Goal: Task Accomplishment & Management: Manage account settings

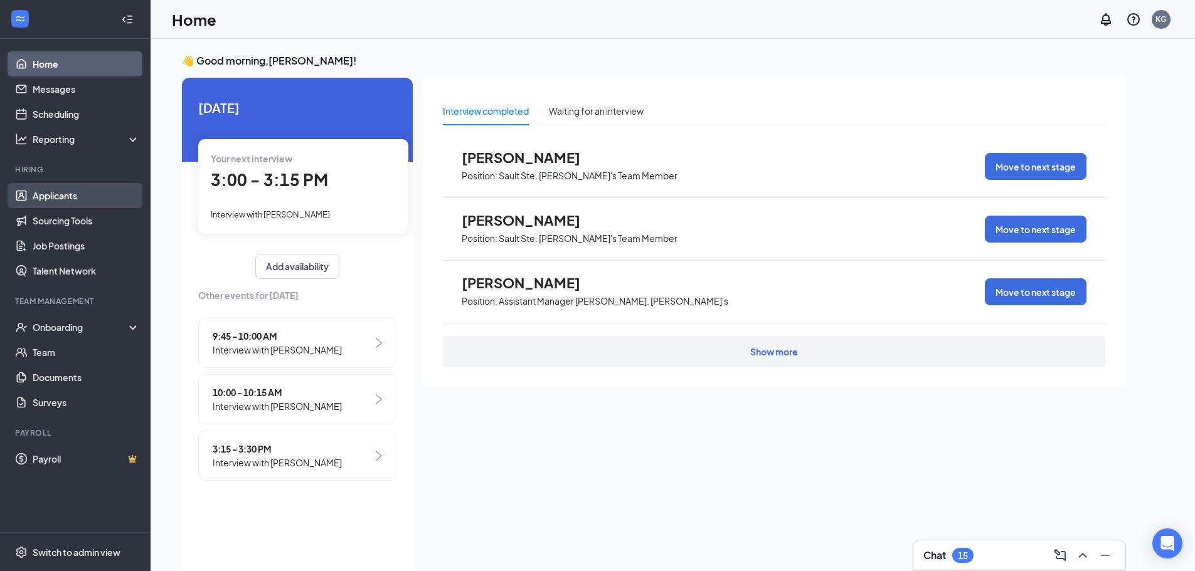
click at [56, 192] on link "Applicants" at bounding box center [86, 195] width 107 height 25
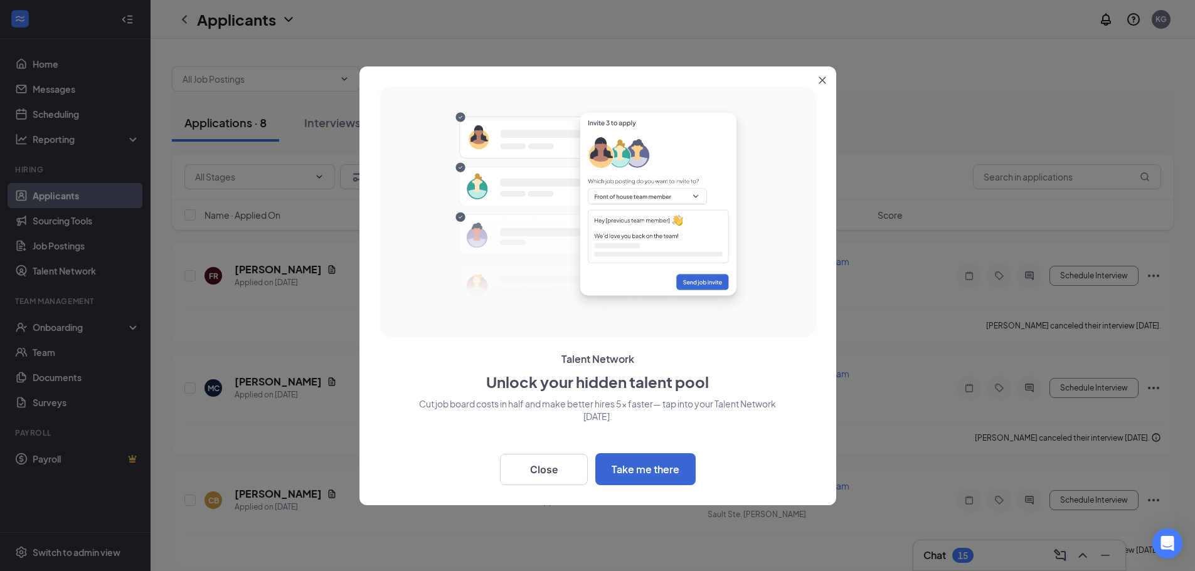
click at [825, 81] on icon "Close" at bounding box center [823, 81] width 8 height 8
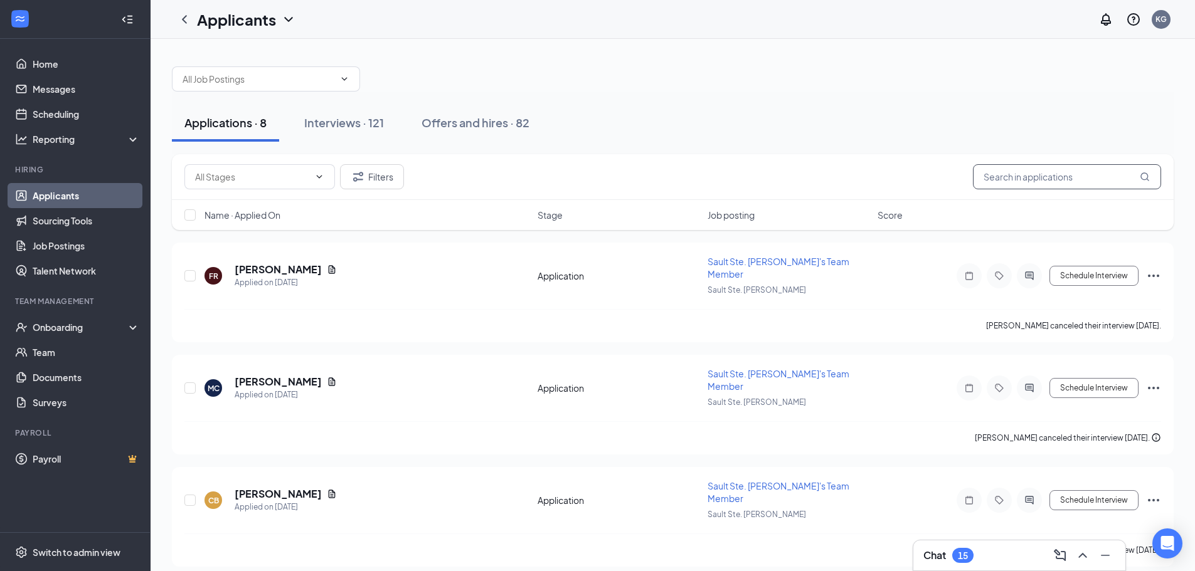
click at [1011, 183] on input "text" at bounding box center [1067, 176] width 188 height 25
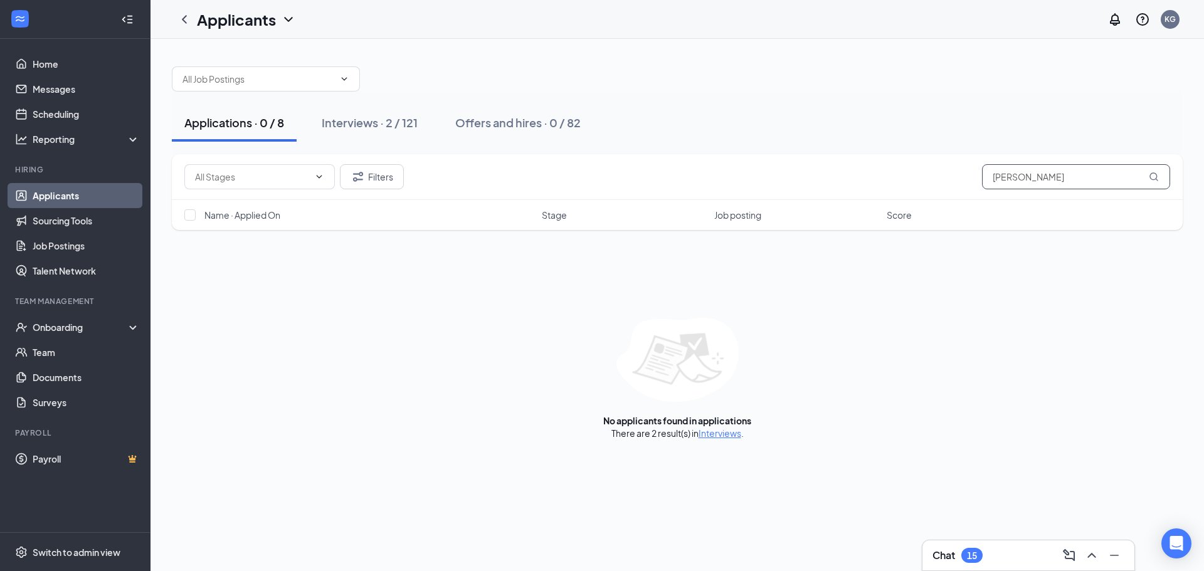
type input "[PERSON_NAME]"
click at [732, 433] on link "Interviews" at bounding box center [720, 433] width 43 height 11
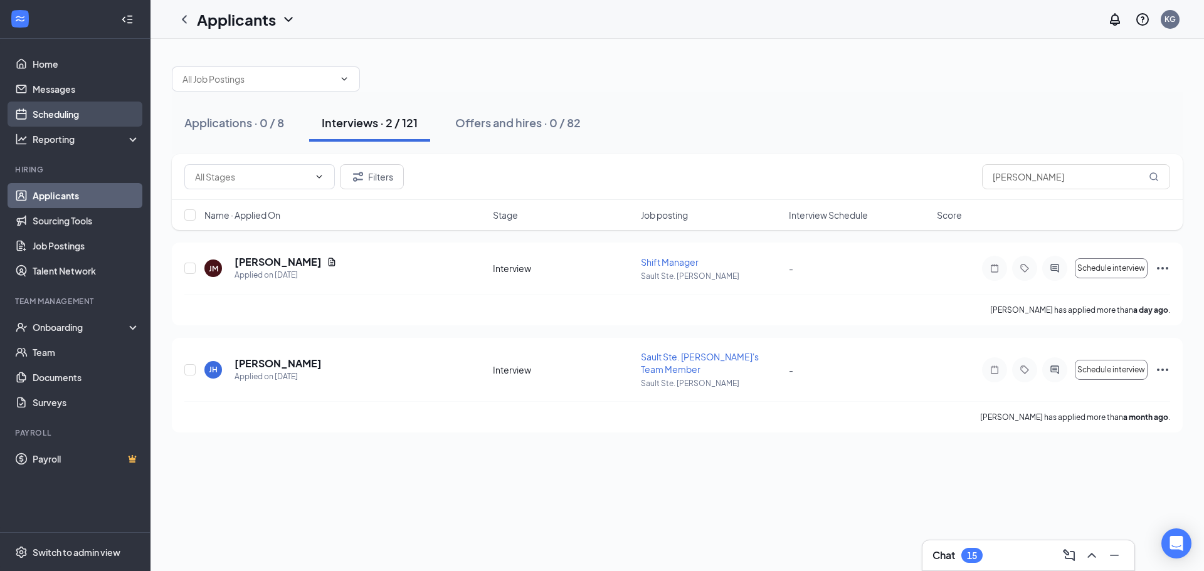
click at [88, 117] on link "Scheduling" at bounding box center [86, 114] width 107 height 25
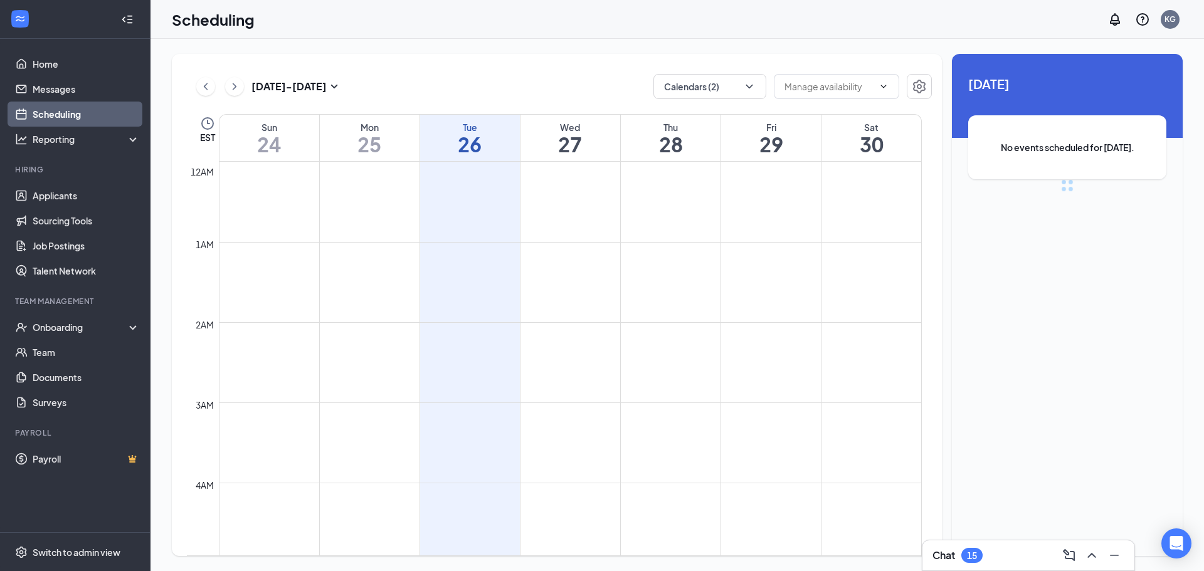
scroll to position [617, 0]
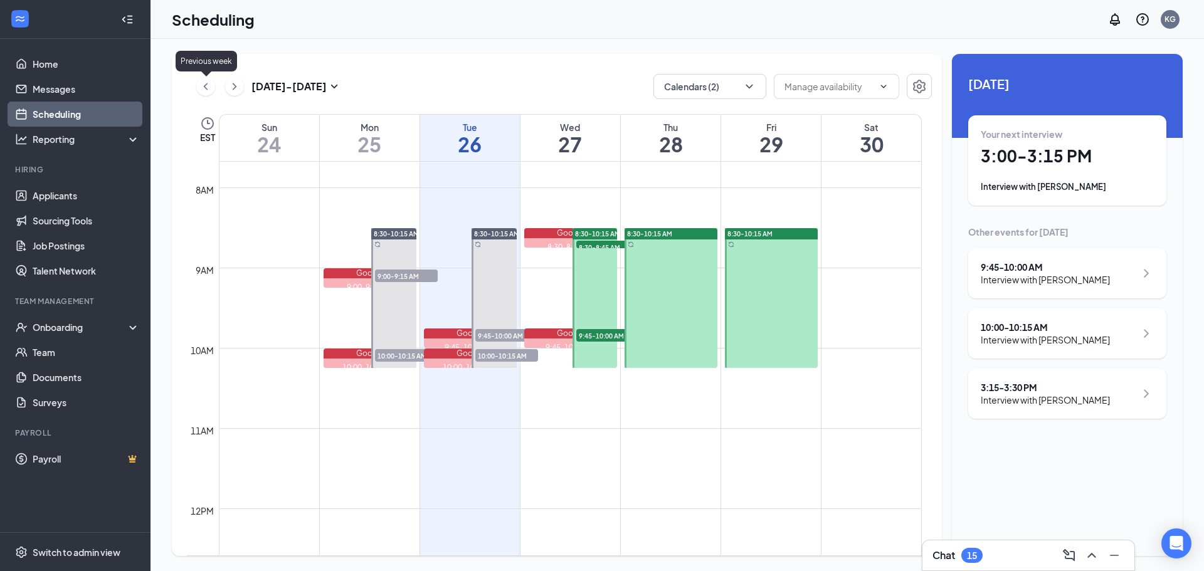
click at [203, 82] on icon "ChevronLeft" at bounding box center [205, 86] width 13 height 15
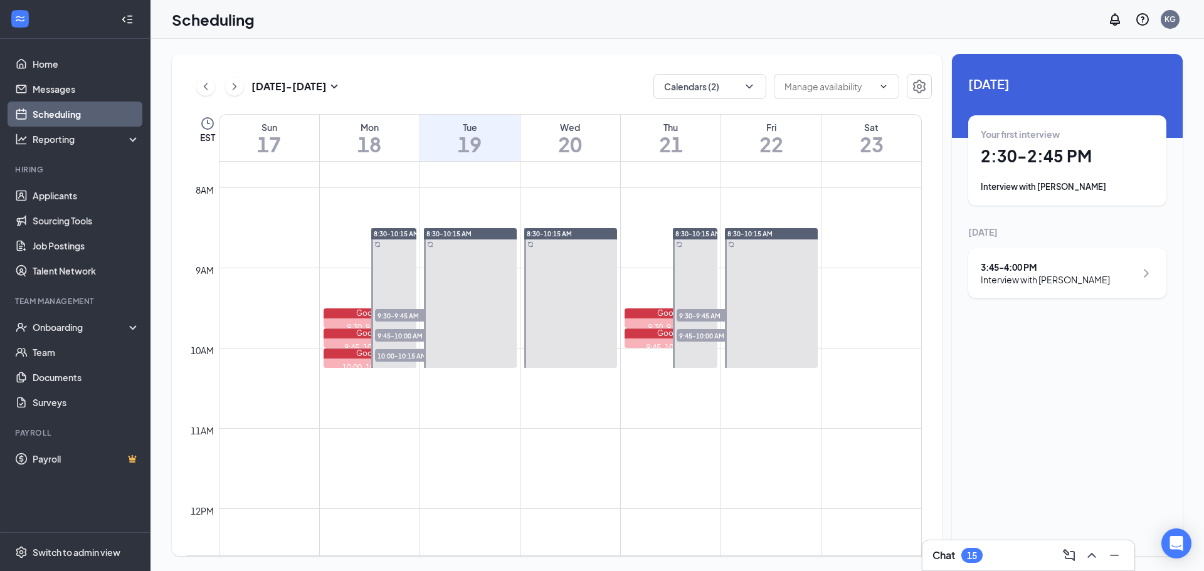
click at [388, 315] on span "9:30-9:45 AM" at bounding box center [406, 315] width 63 height 13
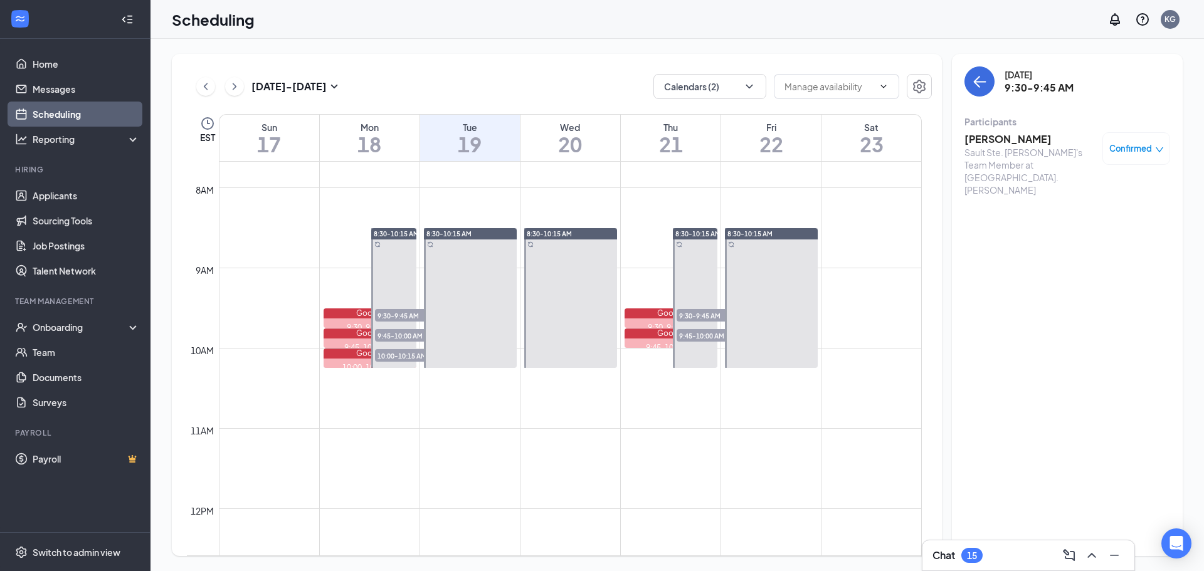
click at [410, 339] on span "9:45-10:00 AM" at bounding box center [406, 335] width 63 height 13
click at [401, 356] on span "10:00-10:15 AM" at bounding box center [406, 355] width 63 height 13
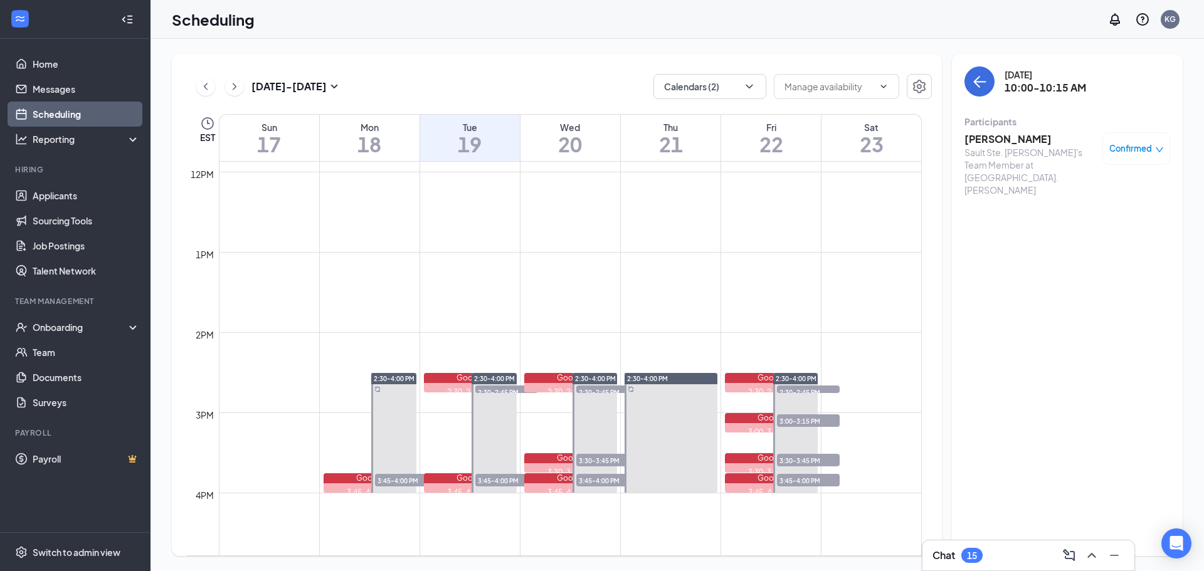
scroll to position [993, 0]
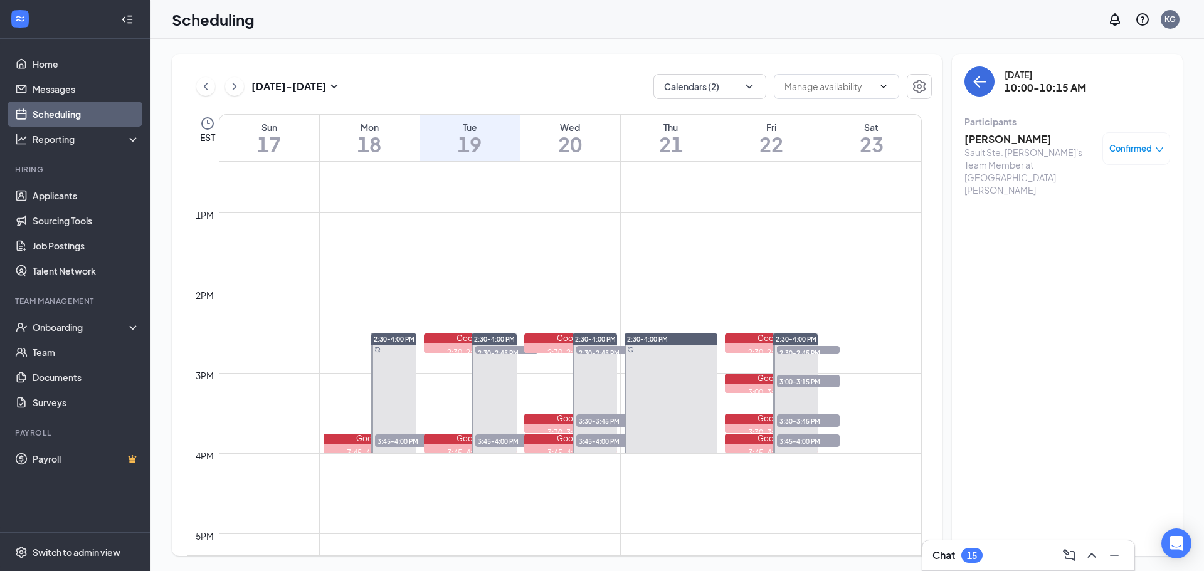
click at [393, 445] on span "3:45-4:00 PM" at bounding box center [406, 441] width 63 height 13
click at [236, 82] on icon "ChevronRight" at bounding box center [234, 86] width 13 height 15
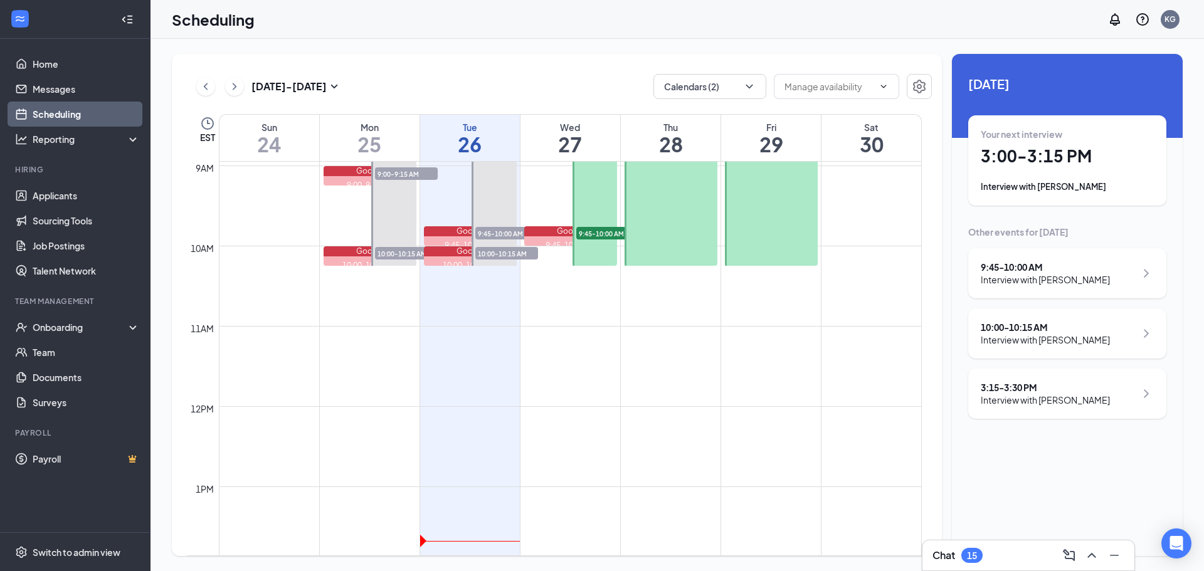
scroll to position [742, 0]
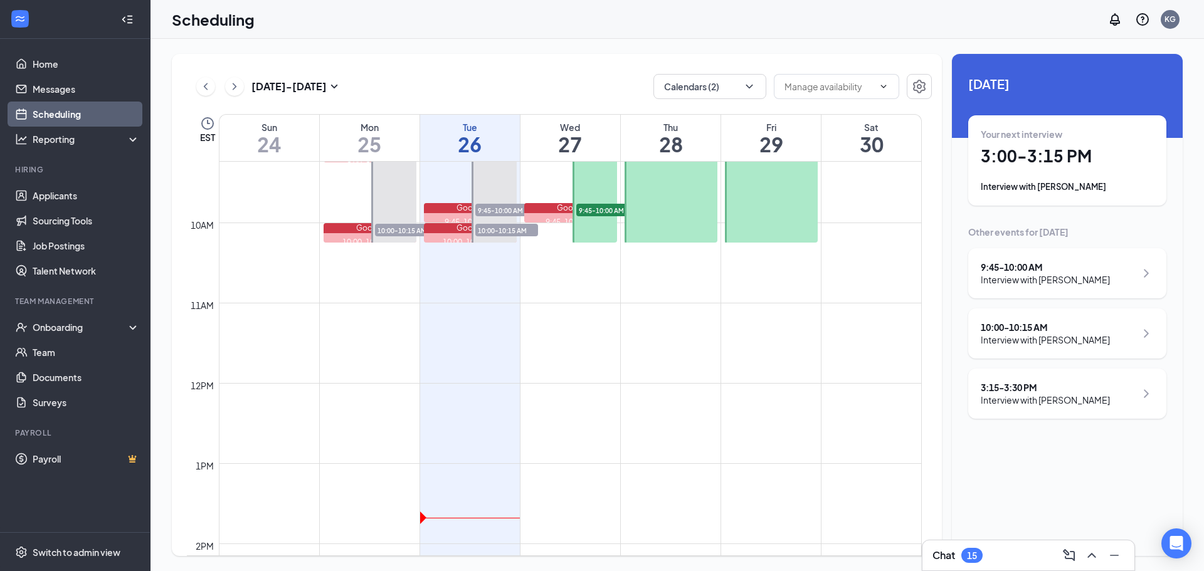
click at [396, 230] on span "10:00-10:15 AM" at bounding box center [406, 230] width 63 height 13
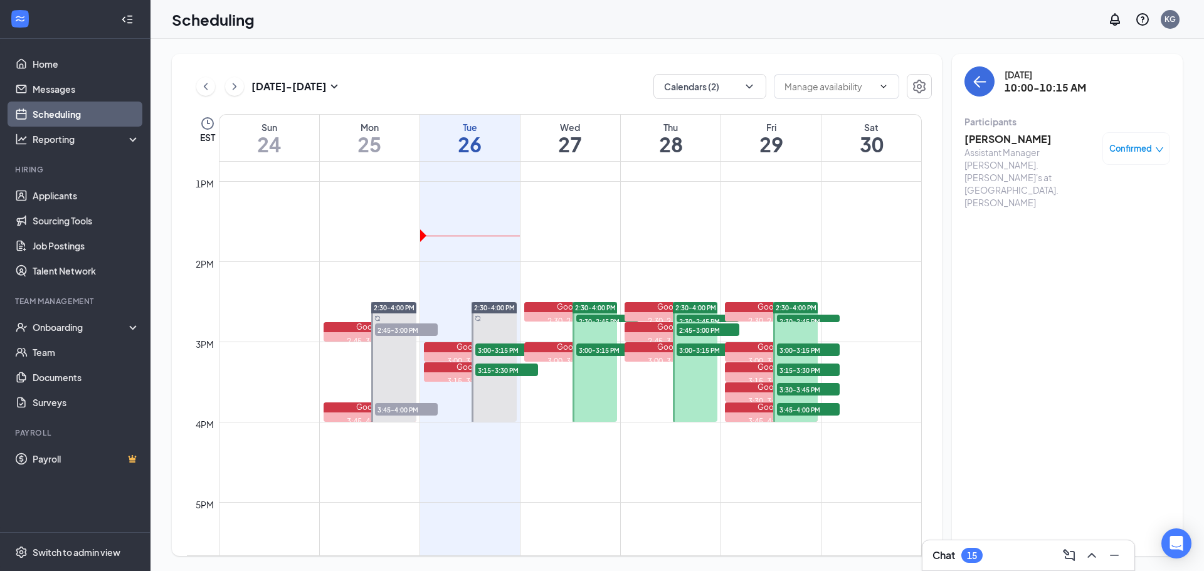
scroll to position [1118, 0]
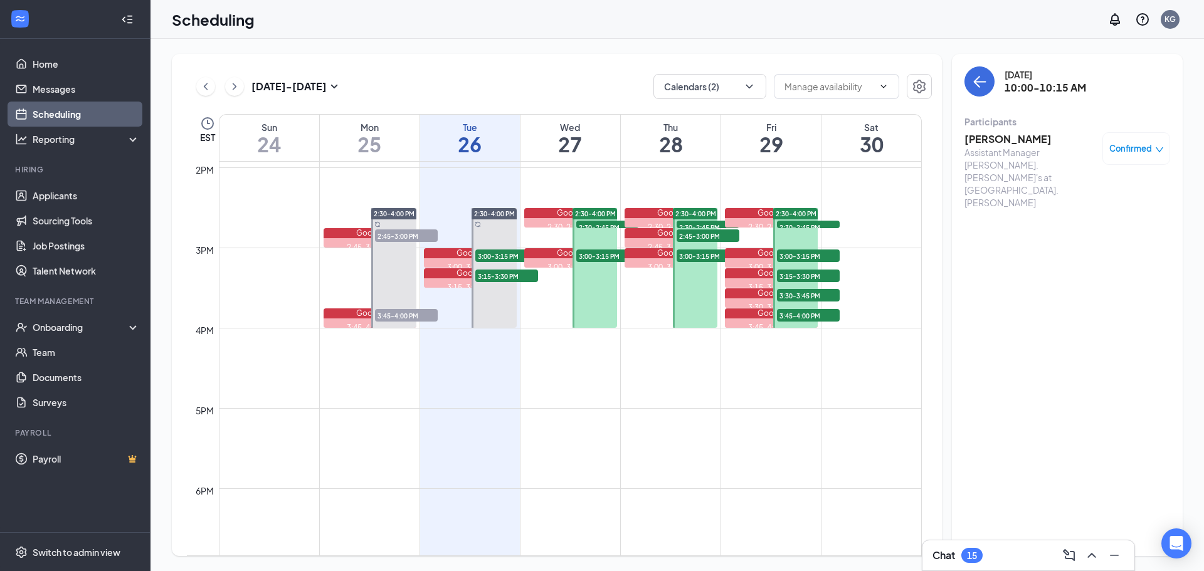
click at [396, 238] on span "2:45-3:00 PM" at bounding box center [406, 236] width 63 height 13
click at [393, 318] on span "3:45-4:00 PM" at bounding box center [406, 315] width 63 height 13
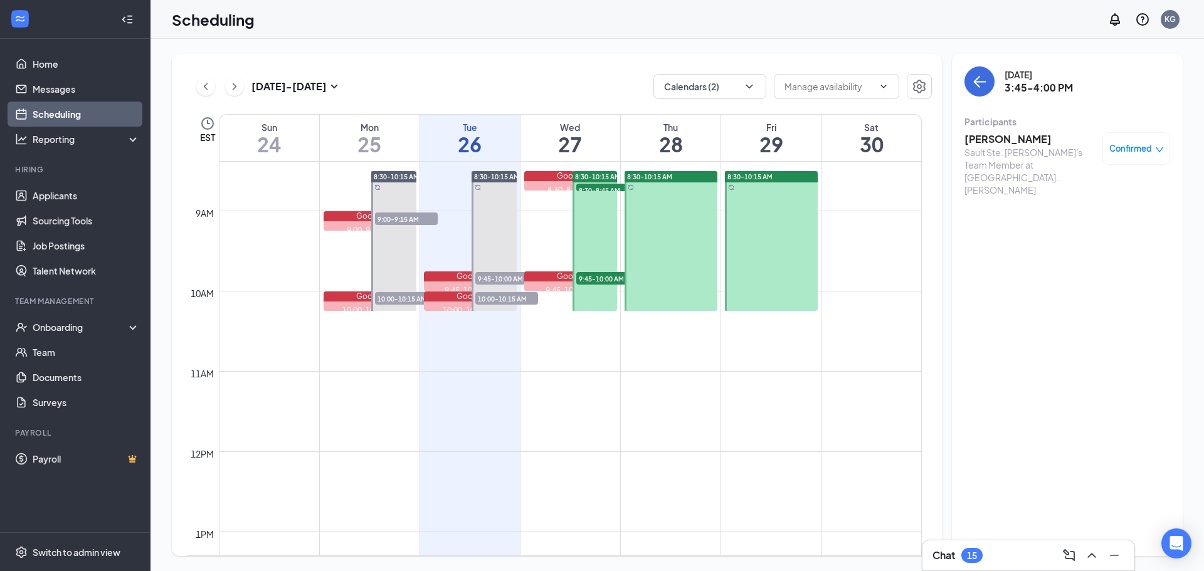
scroll to position [679, 0]
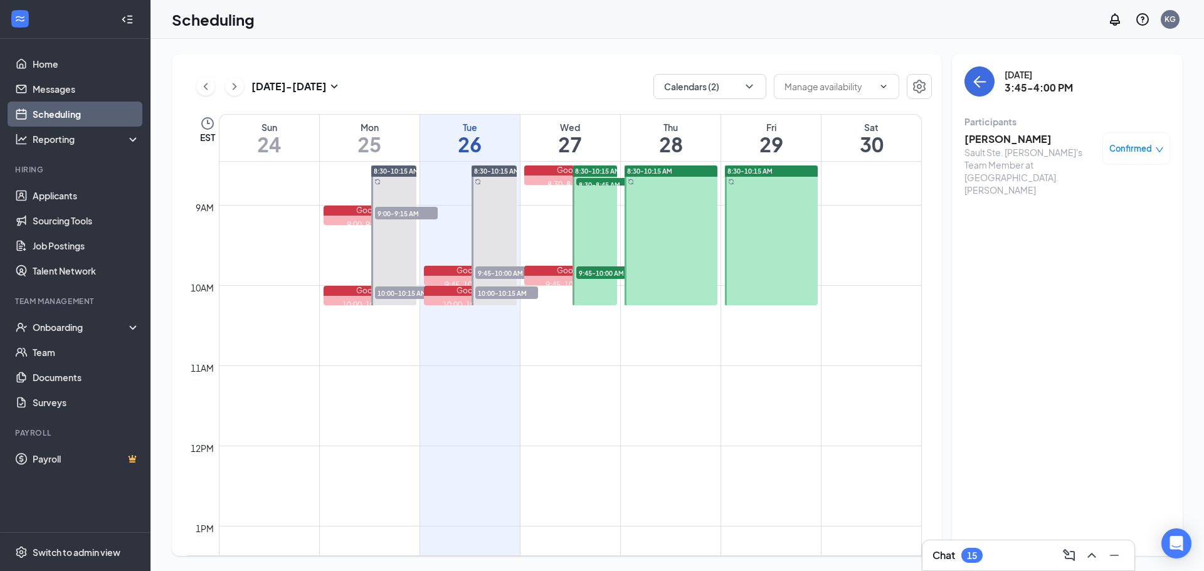
click at [504, 273] on span "9:45-10:00 AM" at bounding box center [507, 273] width 63 height 13
click at [502, 294] on span "10:00-10:15 AM" at bounding box center [507, 293] width 63 height 13
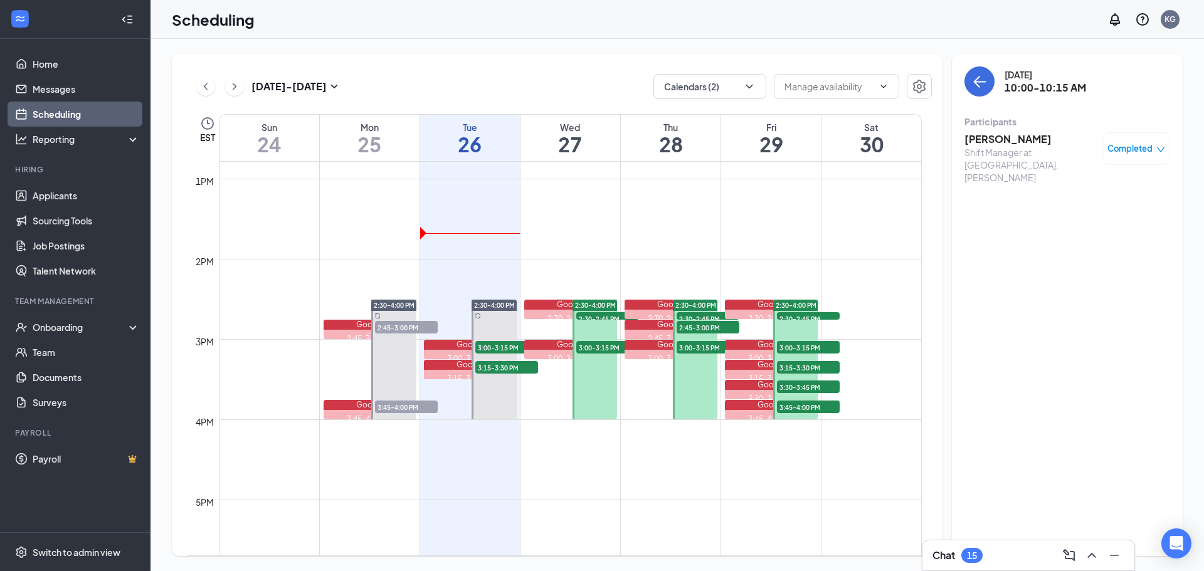
scroll to position [1056, 0]
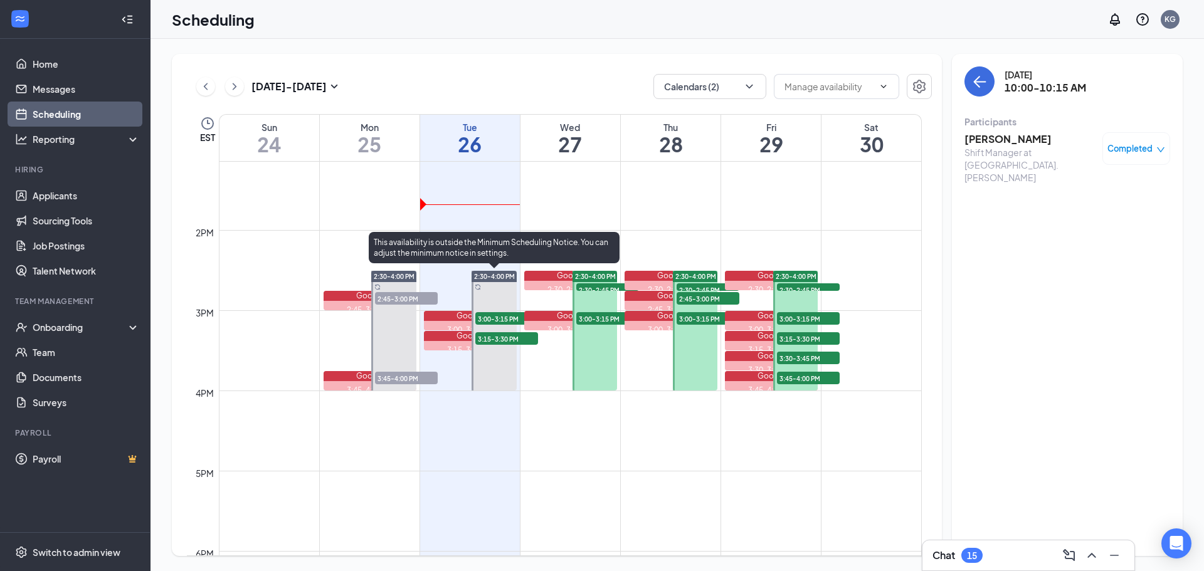
click at [501, 319] on span "3:00-3:15 PM" at bounding box center [507, 318] width 63 height 13
click at [496, 341] on span "3:15-3:30 PM" at bounding box center [507, 338] width 63 height 13
click at [499, 319] on span "3:00-3:15 PM" at bounding box center [507, 318] width 63 height 13
click at [497, 343] on span "3:15-3:30 PM" at bounding box center [507, 338] width 63 height 13
